Goal: Task Accomplishment & Management: Use online tool/utility

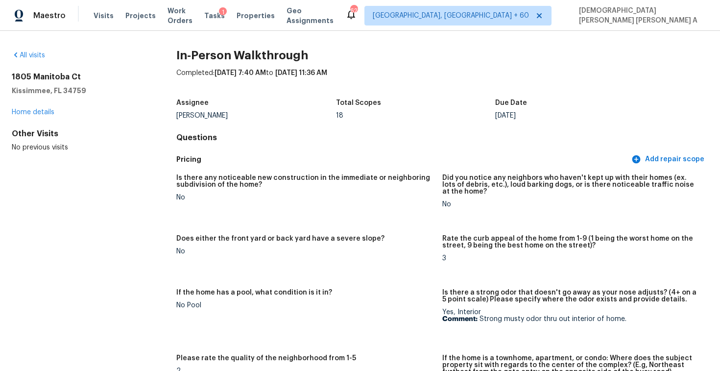
scroll to position [2644, 0]
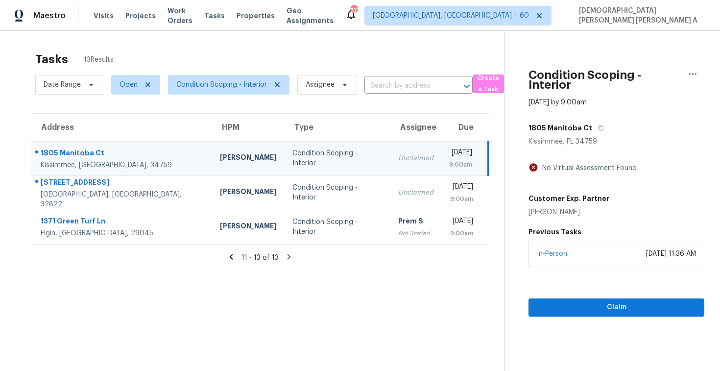
scroll to position [31, 0]
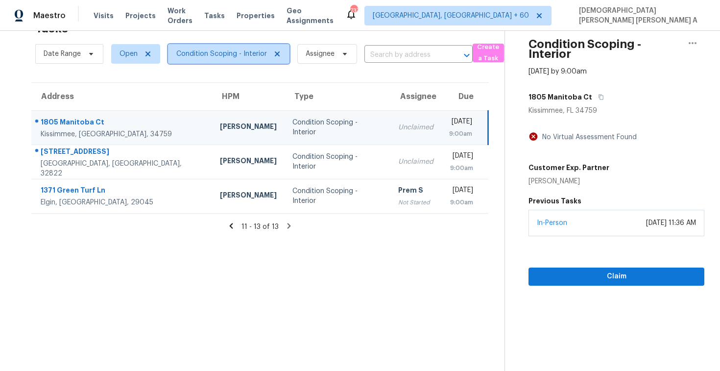
click at [211, 44] on span "Condition Scoping - Interior" at bounding box center [228, 54] width 121 height 20
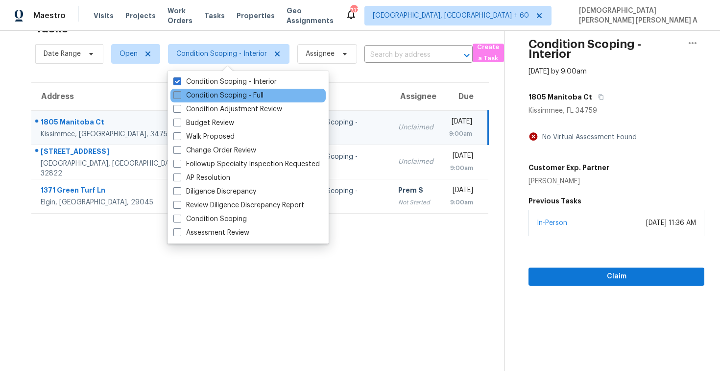
click at [212, 99] on label "Condition Scoping - Full" at bounding box center [218, 96] width 90 height 10
click at [180, 97] on input "Condition Scoping - Full" at bounding box center [176, 94] width 6 height 6
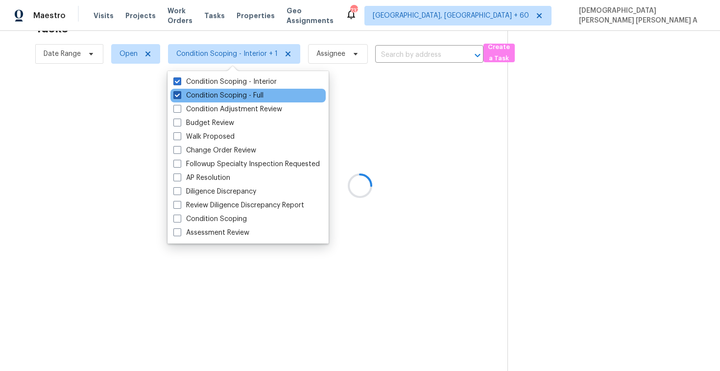
click at [209, 93] on label "Condition Scoping - Full" at bounding box center [218, 96] width 90 height 10
click at [180, 93] on input "Condition Scoping - Full" at bounding box center [176, 94] width 6 height 6
checkbox input "false"
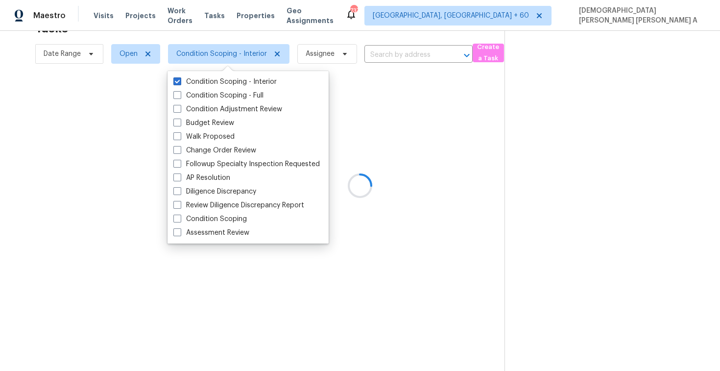
click at [223, 37] on div at bounding box center [360, 185] width 720 height 371
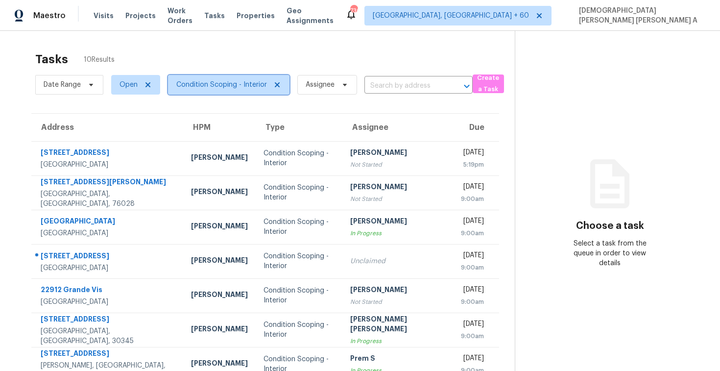
click at [217, 83] on span "Condition Scoping - Interior" at bounding box center [221, 85] width 91 height 10
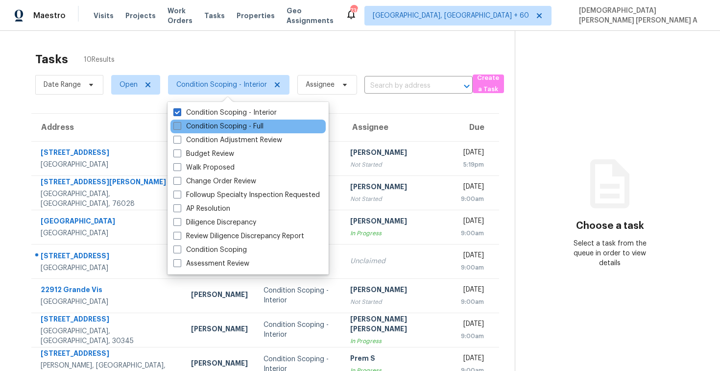
click at [205, 125] on label "Condition Scoping - Full" at bounding box center [218, 126] width 90 height 10
click at [180, 125] on input "Condition Scoping - Full" at bounding box center [176, 124] width 6 height 6
checkbox input "true"
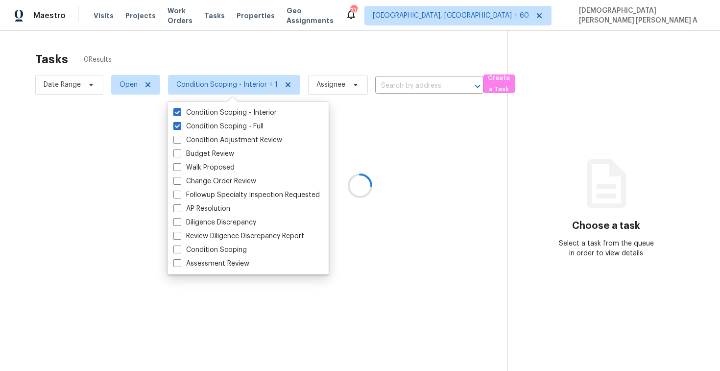
click at [193, 58] on div at bounding box center [360, 185] width 720 height 371
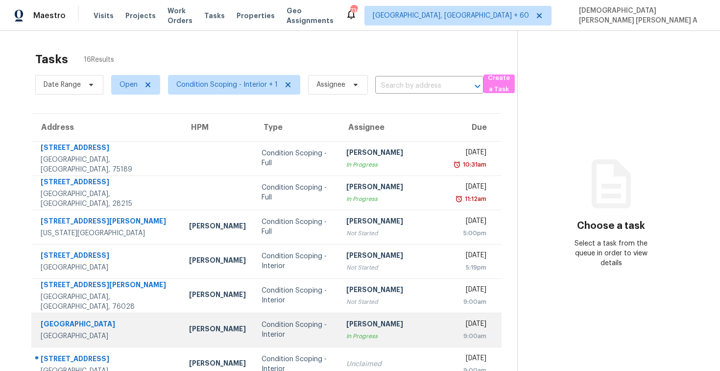
scroll to position [139, 0]
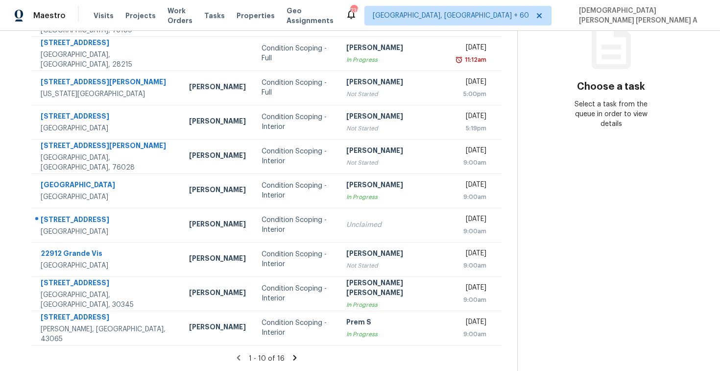
click at [291, 353] on icon at bounding box center [294, 357] width 9 height 9
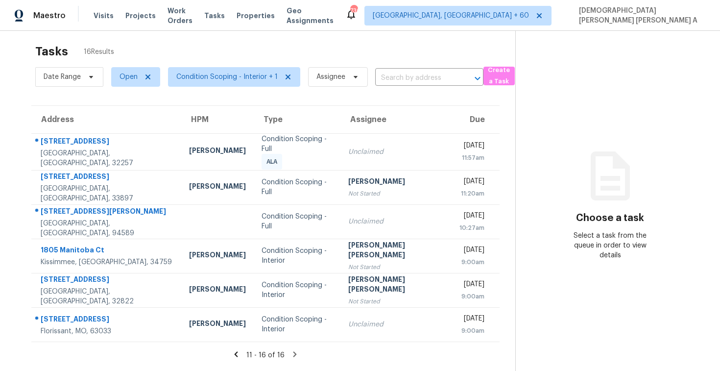
scroll to position [31, 0]
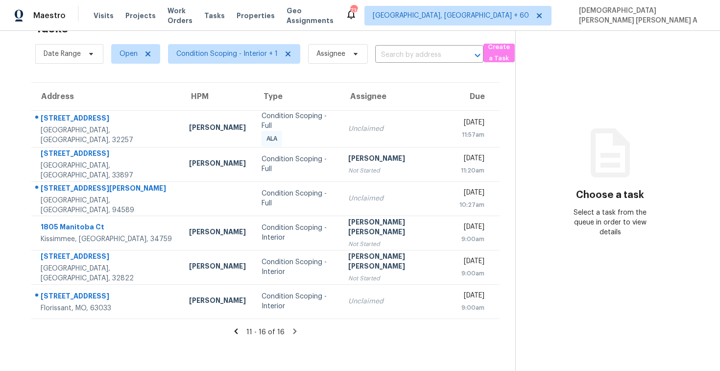
click at [232, 329] on icon at bounding box center [236, 331] width 9 height 9
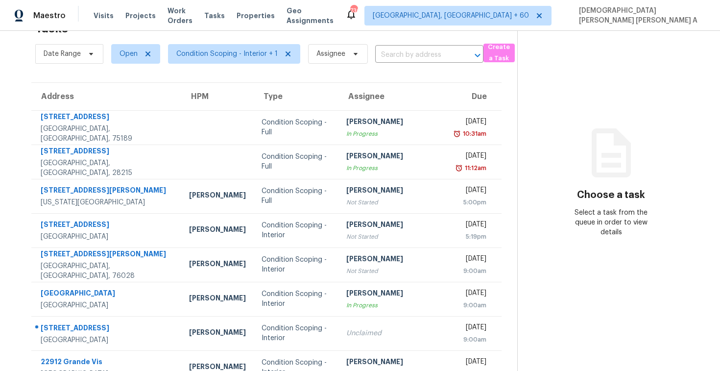
scroll to position [139, 0]
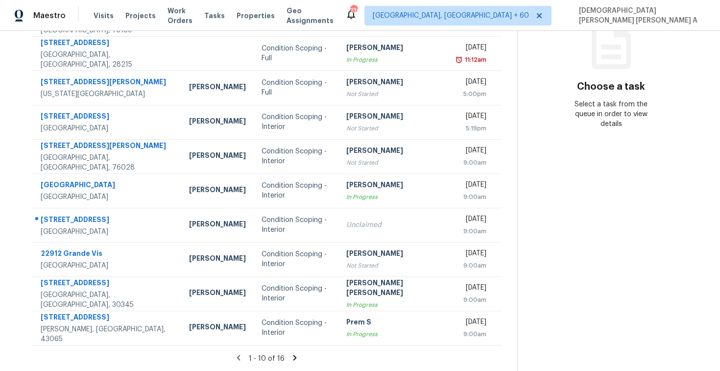
click at [290, 357] on icon at bounding box center [294, 357] width 9 height 9
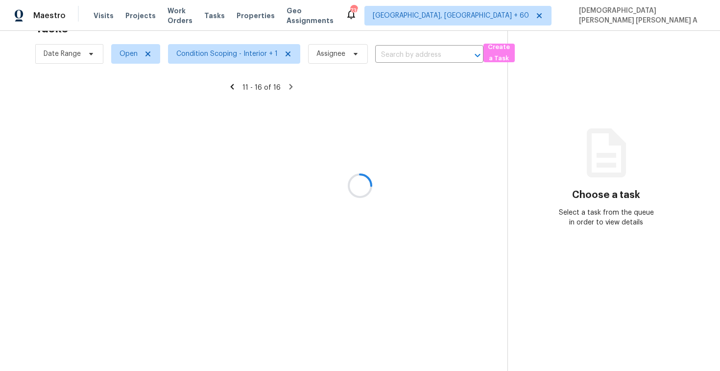
scroll to position [31, 0]
